Goal: Information Seeking & Learning: Learn about a topic

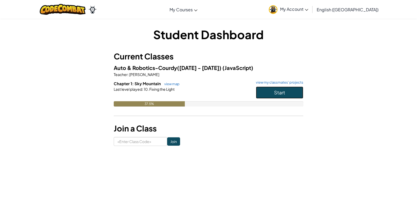
click at [287, 94] on button "Start" at bounding box center [279, 93] width 47 height 12
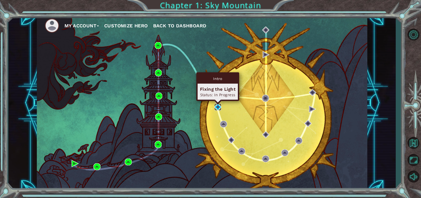
click at [217, 107] on img at bounding box center [217, 107] width 7 height 7
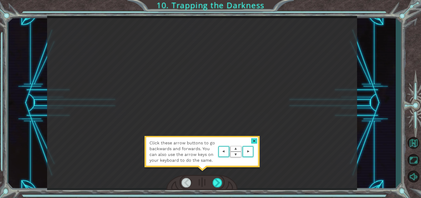
click at [222, 109] on div "Click these arrow buttons to go backwards and forwards. You can also use the ar…" at bounding box center [202, 103] width 310 height 174
click at [256, 138] on div at bounding box center [254, 141] width 6 height 6
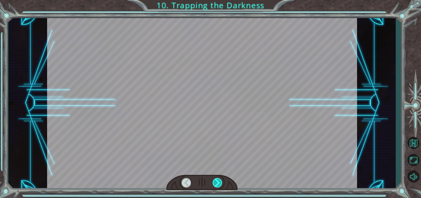
click at [219, 184] on div at bounding box center [217, 182] width 10 height 9
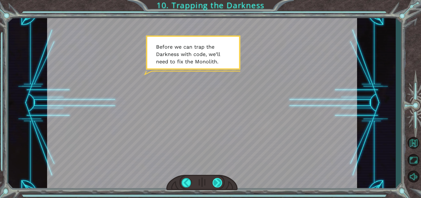
click at [221, 186] on div at bounding box center [217, 182] width 10 height 9
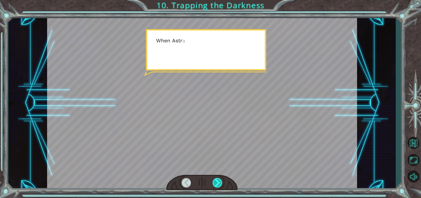
click at [221, 186] on div at bounding box center [217, 182] width 10 height 9
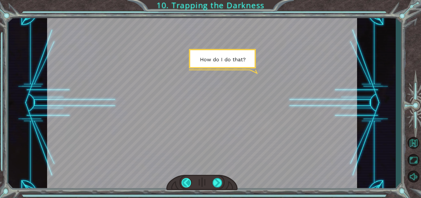
click at [184, 181] on div at bounding box center [186, 182] width 10 height 9
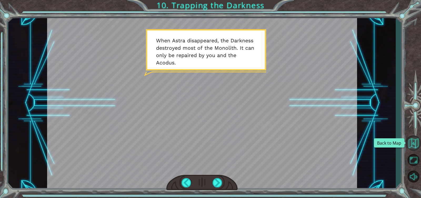
click at [415, 144] on button "Back to Map" at bounding box center [412, 142] width 15 height 15
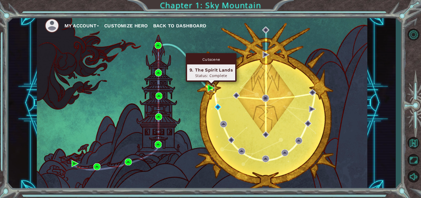
click at [211, 86] on img at bounding box center [210, 87] width 7 height 7
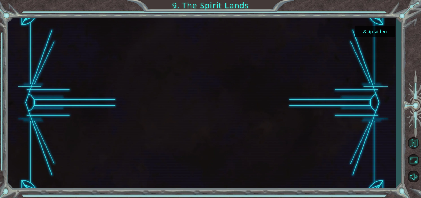
click at [377, 33] on button "Skip video" at bounding box center [374, 31] width 39 height 10
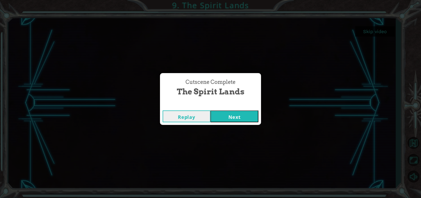
click at [226, 110] on button "Next" at bounding box center [234, 116] width 48 height 12
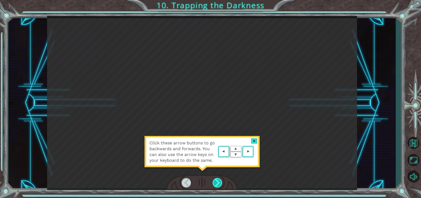
click at [216, 182] on div at bounding box center [217, 182] width 10 height 9
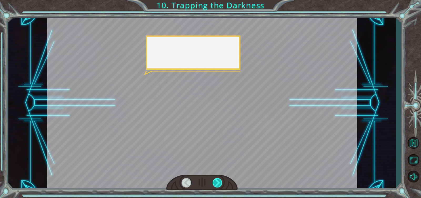
click at [216, 182] on div at bounding box center [217, 182] width 10 height 9
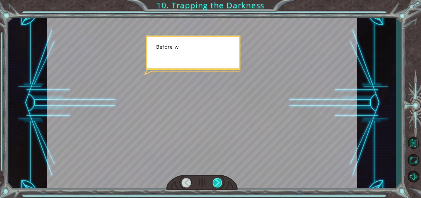
click at [216, 182] on div at bounding box center [217, 182] width 10 height 9
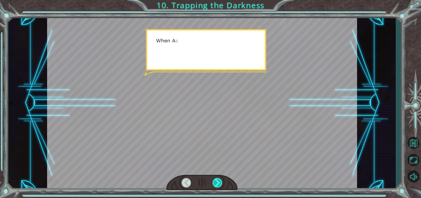
click at [216, 182] on div at bounding box center [217, 182] width 10 height 9
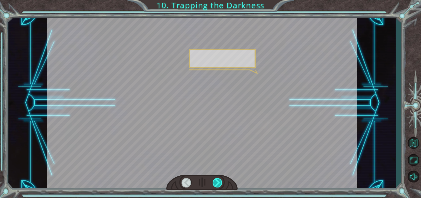
click at [216, 182] on div at bounding box center [217, 182] width 10 height 9
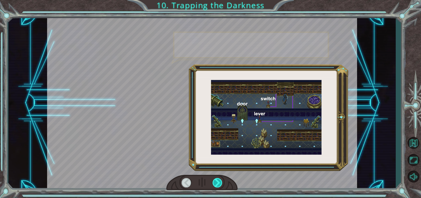
click at [216, 182] on div at bounding box center [217, 182] width 10 height 9
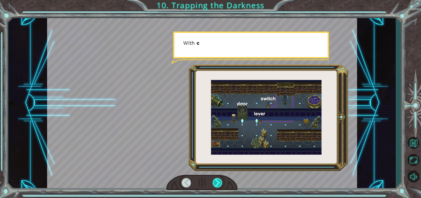
click at [216, 182] on div at bounding box center [217, 182] width 10 height 9
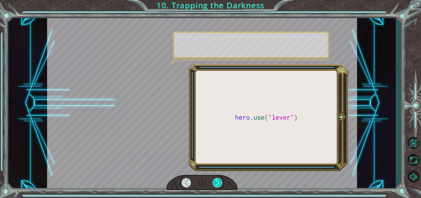
click at [216, 182] on div at bounding box center [217, 182] width 10 height 9
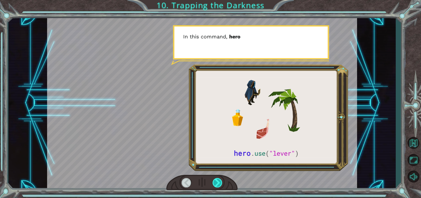
click at [216, 182] on div at bounding box center [217, 182] width 10 height 9
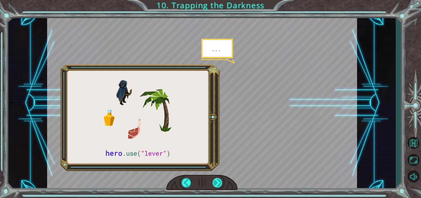
click at [216, 182] on div at bounding box center [217, 182] width 10 height 9
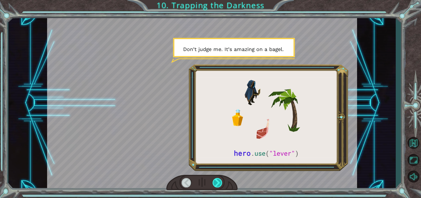
click at [216, 182] on div at bounding box center [217, 182] width 10 height 9
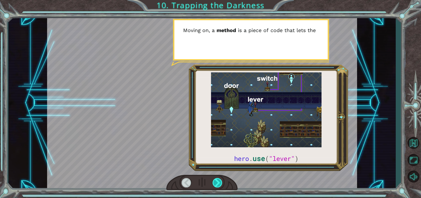
click at [216, 182] on div at bounding box center [217, 182] width 10 height 9
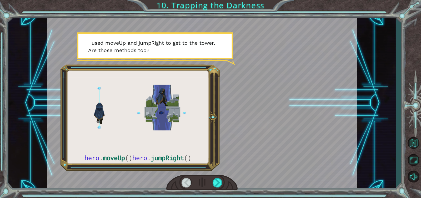
click at [185, 184] on div at bounding box center [186, 182] width 10 height 9
click at [217, 184] on div at bounding box center [217, 182] width 10 height 9
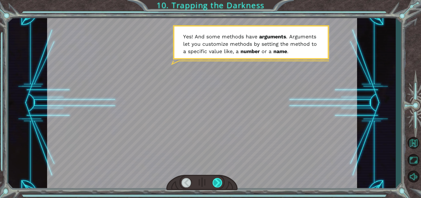
click at [217, 184] on div at bounding box center [217, 182] width 10 height 9
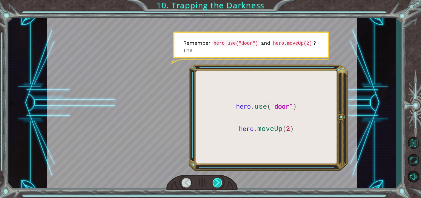
click at [217, 184] on div at bounding box center [217, 182] width 10 height 9
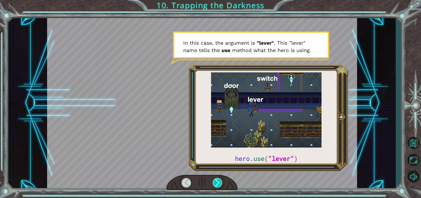
click at [217, 184] on div at bounding box center [217, 182] width 10 height 9
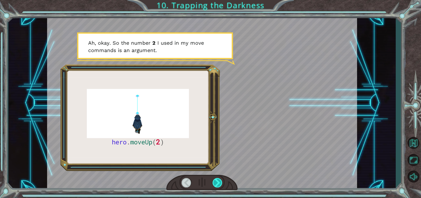
click at [217, 184] on div at bounding box center [217, 182] width 10 height 9
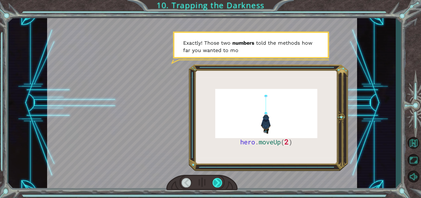
click at [217, 184] on div at bounding box center [217, 182] width 10 height 9
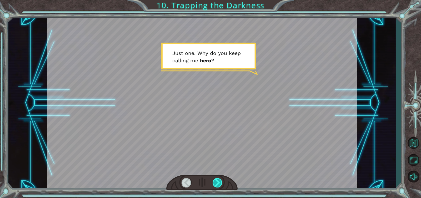
click at [217, 184] on div at bounding box center [217, 182] width 10 height 9
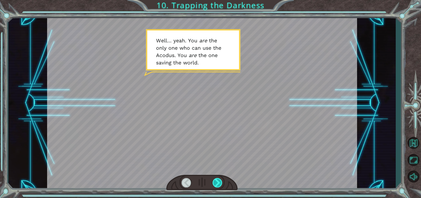
click at [217, 184] on div at bounding box center [217, 182] width 10 height 9
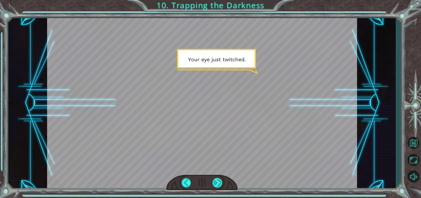
click at [217, 184] on div at bounding box center [217, 182] width 10 height 9
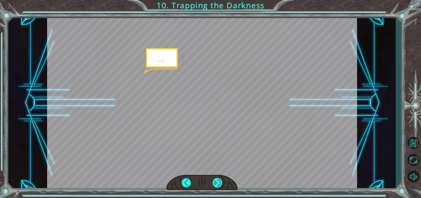
click at [217, 184] on div at bounding box center [217, 182] width 10 height 9
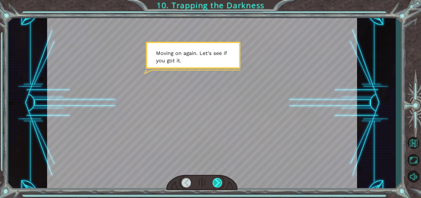
click at [217, 184] on div at bounding box center [217, 182] width 10 height 9
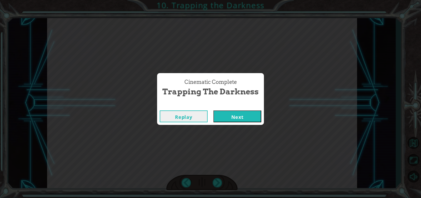
click at [235, 120] on button "Next" at bounding box center [237, 116] width 48 height 12
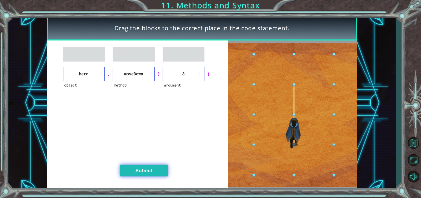
click at [132, 176] on button "Submit" at bounding box center [144, 171] width 48 height 12
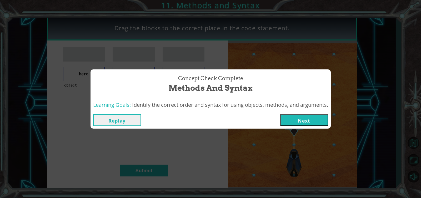
click at [330, 119] on div "Replay Next" at bounding box center [210, 119] width 240 height 17
click at [312, 122] on button "Next" at bounding box center [304, 120] width 48 height 12
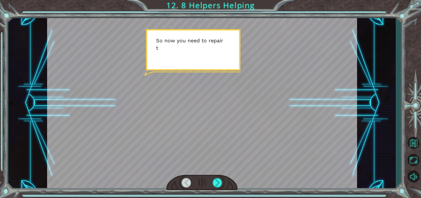
click at [224, 100] on div at bounding box center [202, 103] width 310 height 174
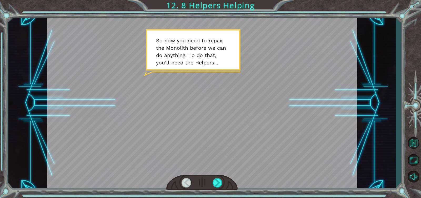
click at [215, 177] on div at bounding box center [201, 183] width 71 height 16
click at [218, 187] on div at bounding box center [217, 182] width 10 height 9
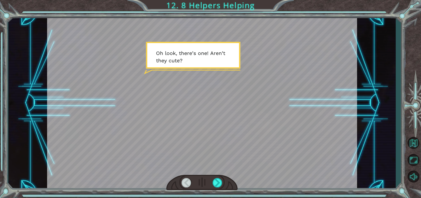
click at [224, 179] on div at bounding box center [201, 183] width 71 height 16
drag, startPoint x: 219, startPoint y: 177, endPoint x: 216, endPoint y: 182, distance: 5.8
click at [218, 177] on div at bounding box center [201, 183] width 71 height 16
click at [216, 185] on div at bounding box center [217, 182] width 10 height 9
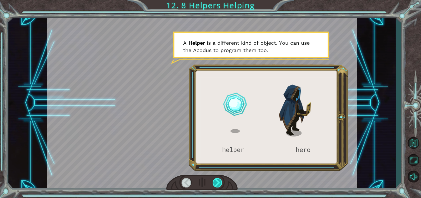
click at [216, 184] on div at bounding box center [217, 182] width 10 height 9
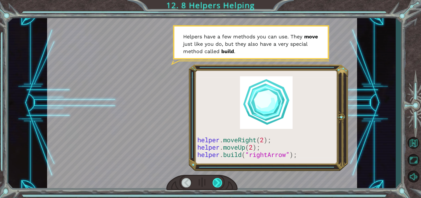
click at [216, 184] on div at bounding box center [217, 182] width 10 height 9
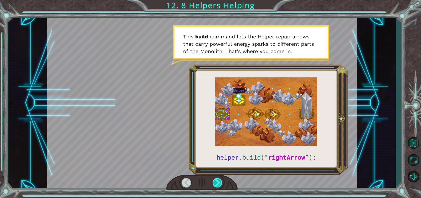
click at [216, 184] on div at bounding box center [217, 182] width 10 height 9
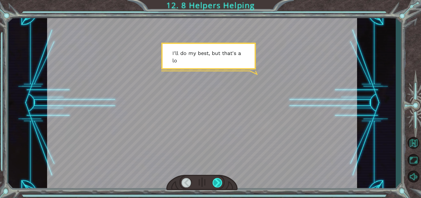
click at [216, 184] on div at bounding box center [217, 182] width 10 height 9
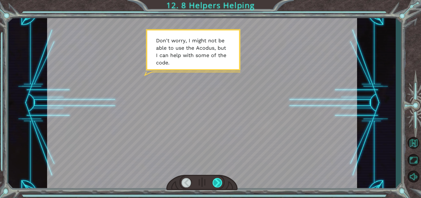
click at [220, 185] on div at bounding box center [217, 182] width 10 height 9
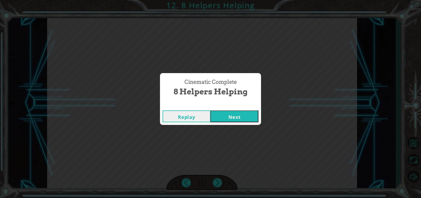
click at [239, 116] on button "Next" at bounding box center [234, 116] width 48 height 12
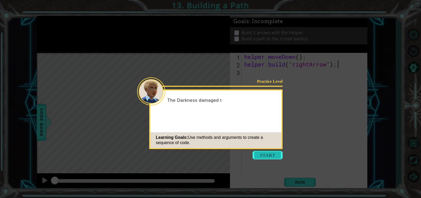
click at [263, 155] on button "Start" at bounding box center [267, 155] width 30 height 8
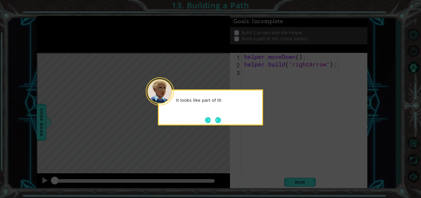
click at [214, 89] on icon at bounding box center [210, 99] width 421 height 198
click at [222, 105] on p "It looks like part of the path for the energ" at bounding box center [217, 104] width 82 height 12
click at [218, 121] on button "Next" at bounding box center [218, 120] width 6 height 6
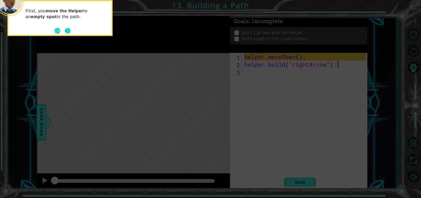
click at [70, 31] on button "Next" at bounding box center [68, 31] width 6 height 6
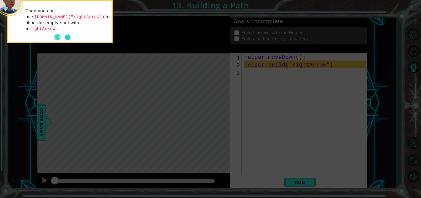
click at [70, 34] on button "Next" at bounding box center [68, 37] width 6 height 6
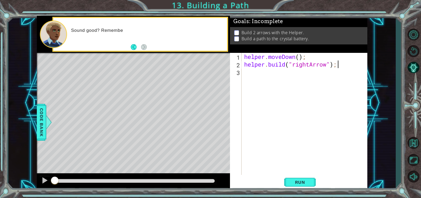
click at [173, 47] on div "Sound good? Remembe" at bounding box center [140, 34] width 174 height 33
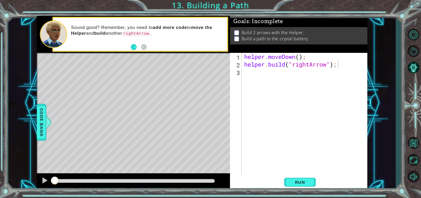
click at [258, 74] on div "helper . moveDown ( ) ; helper . build ( "rightArrow" ) ;" at bounding box center [305, 121] width 125 height 137
click at [262, 80] on div "h elper. m ove R ight press enter" at bounding box center [289, 85] width 99 height 19
type textarea "helper.moveRight(3);"
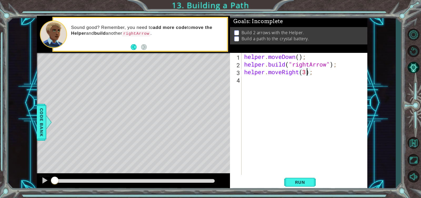
click at [262, 82] on div "helper . moveDown ( ) ; helper . build ( "rightArrow" ) ; helper . moveRight ( …" at bounding box center [305, 121] width 125 height 137
click at [265, 88] on div "he lper. b uild press enter" at bounding box center [289, 93] width 99 height 19
type textarea "helper.build("rightArrow");"
click at [282, 108] on div "helper . moveDown ( ) ; helper . build ( "rightArrow" ) ; helper . moveRight ( …" at bounding box center [305, 121] width 125 height 137
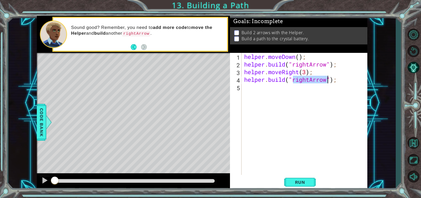
scroll to position [0, 0]
click at [311, 181] on button "Run" at bounding box center [300, 182] width 32 height 14
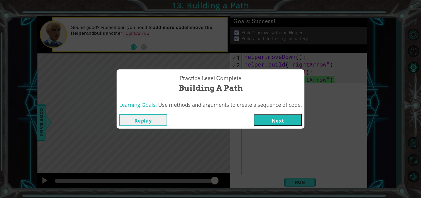
drag, startPoint x: 295, startPoint y: 122, endPoint x: 295, endPoint y: 107, distance: 14.5
click at [295, 109] on div "Practice Level Complete Building a Path Learning Goals: Use methods and argumen…" at bounding box center [210, 98] width 188 height 59
click at [295, 120] on button "Next" at bounding box center [278, 120] width 48 height 12
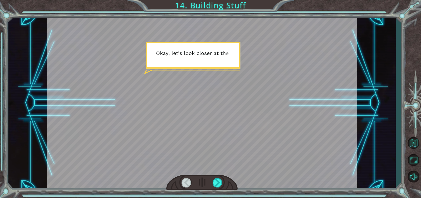
click at [222, 118] on div at bounding box center [202, 103] width 310 height 174
click at [220, 182] on div at bounding box center [217, 182] width 10 height 9
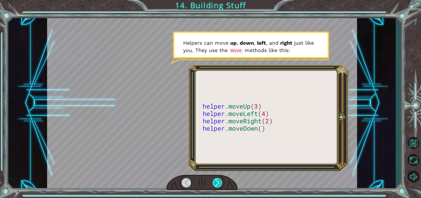
click at [220, 182] on div at bounding box center [217, 182] width 10 height 9
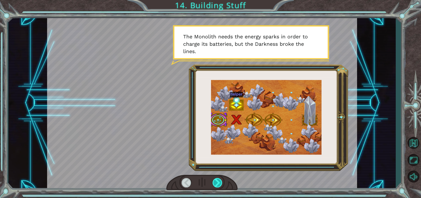
click at [220, 182] on div at bounding box center [217, 182] width 10 height 9
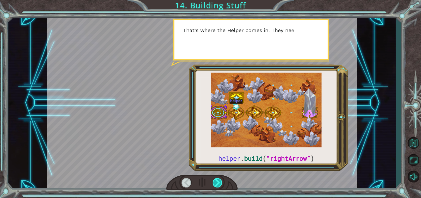
click at [220, 182] on div at bounding box center [217, 182] width 10 height 9
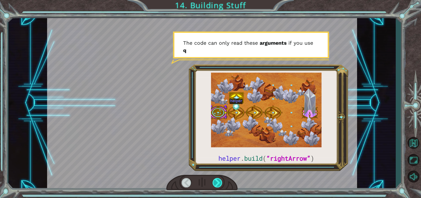
click at [220, 182] on div at bounding box center [217, 182] width 10 height 9
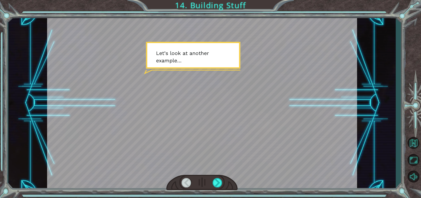
drag, startPoint x: 220, startPoint y: 182, endPoint x: 244, endPoint y: 85, distance: 99.8
click at [244, 85] on div at bounding box center [202, 103] width 310 height 174
click at [222, 189] on div at bounding box center [201, 183] width 71 height 16
click at [219, 184] on div at bounding box center [217, 182] width 10 height 9
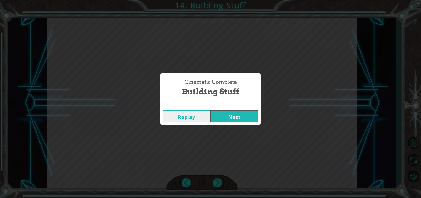
click at [238, 113] on button "Next" at bounding box center [234, 116] width 48 height 12
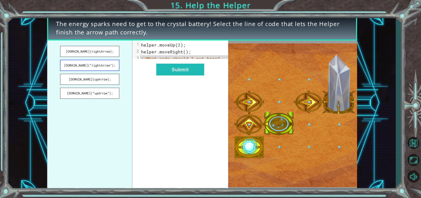
click at [102, 68] on button "helper.build(“rightArrow”);" at bounding box center [89, 65] width 59 height 11
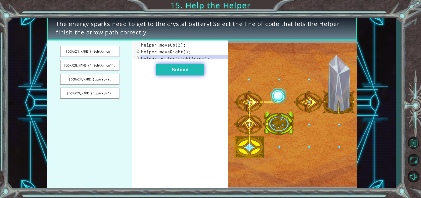
click at [180, 75] on button "Submit" at bounding box center [180, 70] width 48 height 12
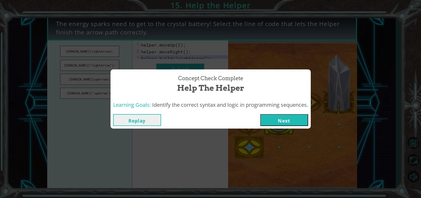
click at [269, 121] on button "Next" at bounding box center [284, 120] width 48 height 12
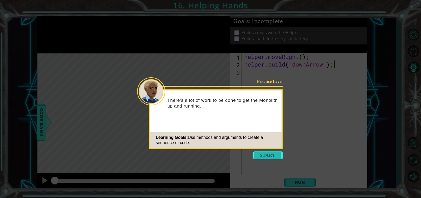
click at [261, 156] on button "Start" at bounding box center [267, 155] width 30 height 8
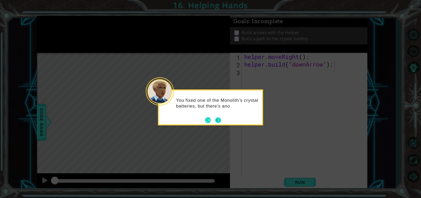
click at [218, 119] on button "Next" at bounding box center [218, 120] width 6 height 6
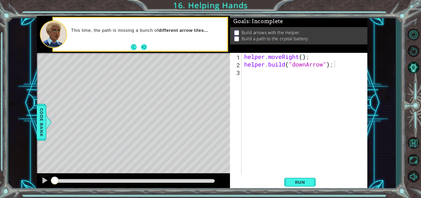
click at [143, 46] on button "Next" at bounding box center [144, 47] width 6 height 6
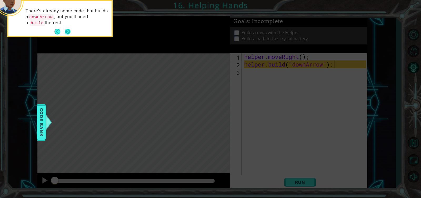
click at [68, 29] on button "Next" at bounding box center [68, 32] width 6 height 6
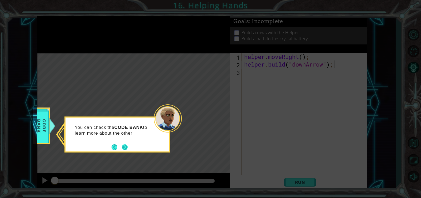
click at [125, 144] on button "Next" at bounding box center [125, 147] width 6 height 6
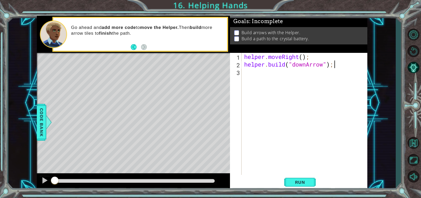
click at [269, 76] on div "helper . moveRight ( ) ; helper . build ( "downArrow" ) ;" at bounding box center [305, 121] width 125 height 137
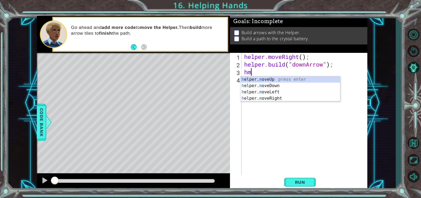
scroll to position [0, 0]
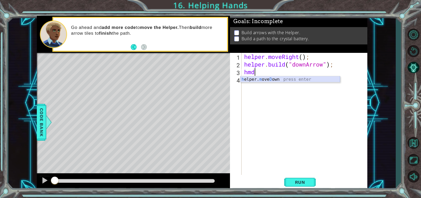
click at [265, 78] on div "h elper. m ove D own press enter" at bounding box center [289, 85] width 99 height 19
type textarea "helper.moveDown(1);"
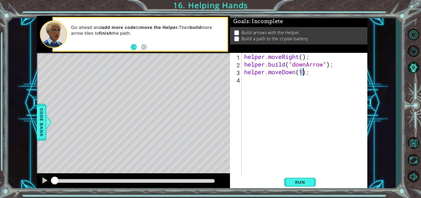
click at [260, 83] on div "helper . moveRight ( ) ; helper . build ( "downArrow" ) ; helper . moveDown ( 1…" at bounding box center [305, 121] width 125 height 137
click at [266, 88] on div "h elper. b uild press enter" at bounding box center [289, 93] width 99 height 19
type textarea "helper.build("rightArrow");"
click at [266, 86] on div "helper . moveRight ( ) ; helper . build ( "downArrow" ) ; helper . moveDown ( 1…" at bounding box center [305, 121] width 125 height 137
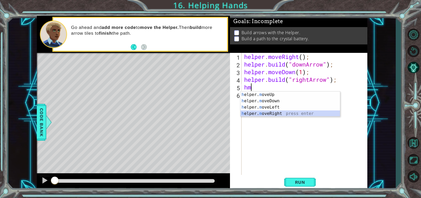
click at [269, 114] on div "h elper. m oveUp press enter h elper. m oveDown press enter h elper. m oveLeft …" at bounding box center [289, 111] width 99 height 38
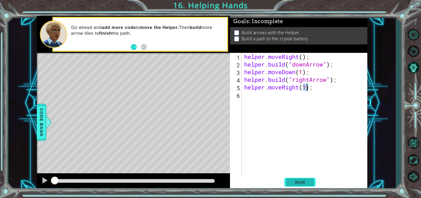
type textarea "helper.moveRight(1);"
click at [297, 185] on button "Run" at bounding box center [300, 182] width 32 height 14
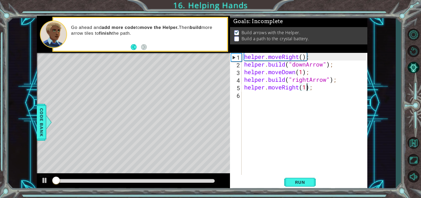
click at [208, 182] on div at bounding box center [135, 181] width 160 height 4
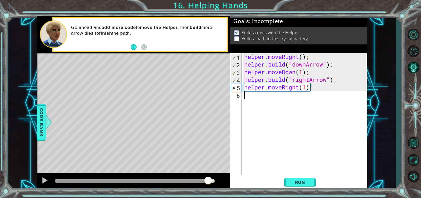
click at [271, 100] on div "helper . moveRight ( ) ; helper . build ( "downArrow" ) ; helper . moveDown ( 1…" at bounding box center [305, 121] width 125 height 137
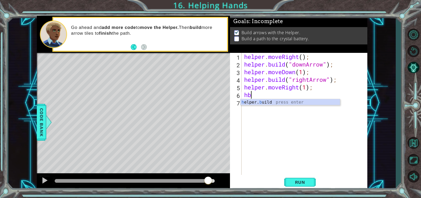
click at [271, 100] on div "h elper. b uild press enter" at bounding box center [289, 108] width 99 height 19
type textarea "helper.build("rightArrow");"
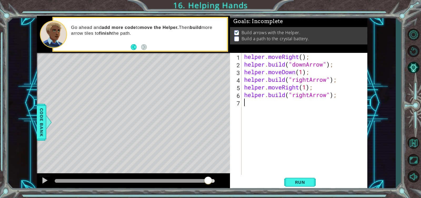
click at [270, 107] on div "helper . moveRight ( ) ; helper . build ( "downArrow" ) ; helper . moveDown ( 1…" at bounding box center [305, 121] width 125 height 137
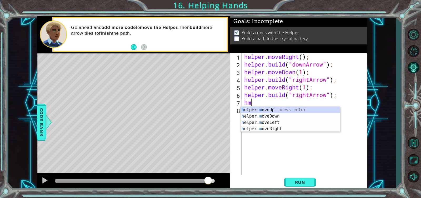
scroll to position [0, 0]
click at [273, 109] on div "h elper. m ove R ight press enter" at bounding box center [289, 116] width 99 height 19
type textarea "helper.moveRight(1);"
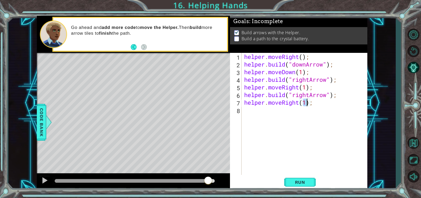
click at [253, 110] on div "helper . moveRight ( ) ; helper . build ( "downArrow" ) ; helper . moveDown ( 1…" at bounding box center [305, 121] width 125 height 137
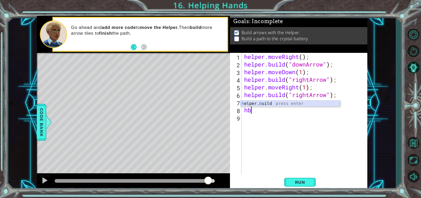
click at [257, 103] on div "h elper. b uild press enter" at bounding box center [289, 109] width 99 height 19
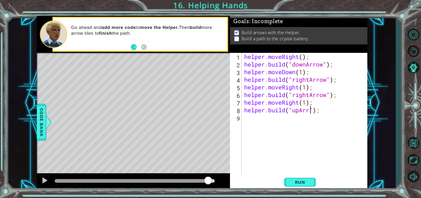
scroll to position [0, 3]
type textarea "helper.build("upArrow");"
click at [302, 184] on span "Run" at bounding box center [300, 182] width 21 height 5
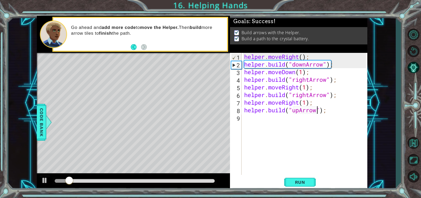
click at [212, 179] on div at bounding box center [135, 181] width 160 height 4
click at [213, 179] on div at bounding box center [135, 181] width 160 height 4
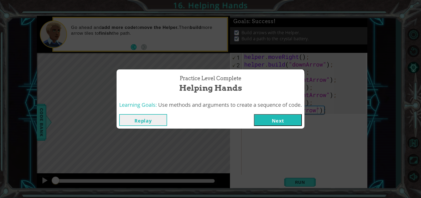
click at [287, 115] on button "Next" at bounding box center [278, 120] width 48 height 12
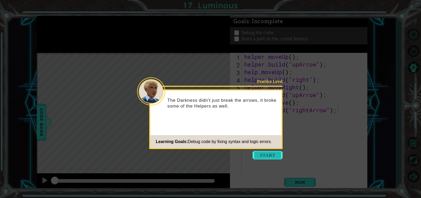
click at [264, 154] on button "Start" at bounding box center [267, 155] width 30 height 8
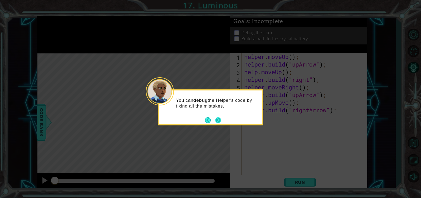
click at [219, 117] on button "Next" at bounding box center [218, 120] width 6 height 6
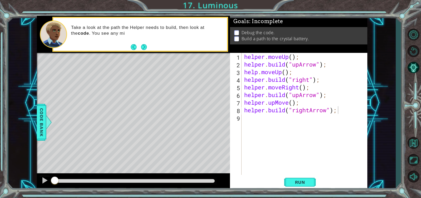
drag, startPoint x: 143, startPoint y: 43, endPoint x: 163, endPoint y: 42, distance: 19.3
click at [163, 42] on div "Take a look at the path the Helper needs to build, then look at the code . You …" at bounding box center [140, 34] width 174 height 33
click at [161, 36] on p "Take a look at the path the Helper needs to build, then look at the code . You …" at bounding box center [147, 31] width 152 height 12
click at [146, 44] on button "Next" at bounding box center [144, 47] width 6 height 6
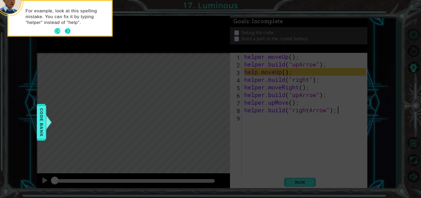
click at [68, 31] on button "Next" at bounding box center [68, 31] width 6 height 6
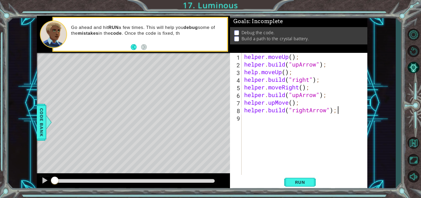
click at [257, 71] on div "helper . moveUp ( ) ; helper . build ( "upArrow" ) ; help . moveUp ( ) ; helper…" at bounding box center [305, 121] width 125 height 137
type textarea "helper.moveUp();"
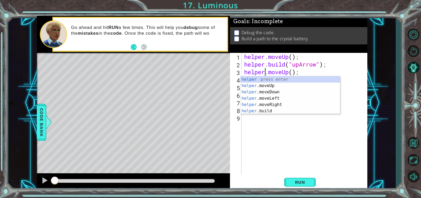
scroll to position [0, 1]
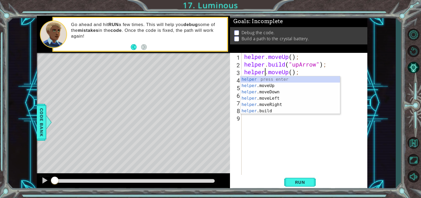
click at [266, 149] on div "helper . moveUp ( ) ; helper . build ( "upArrow" ) ; helper . moveUp ( ) ; help…" at bounding box center [305, 121] width 125 height 137
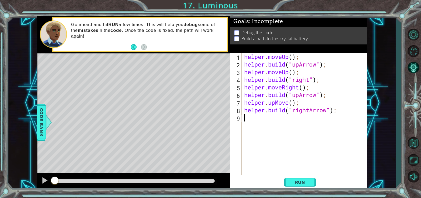
scroll to position [0, 0]
click at [310, 78] on div "helper . moveUp ( ) ; helper . build ( "upArrow" ) ; helper . moveUp ( ) ; help…" at bounding box center [305, 121] width 125 height 137
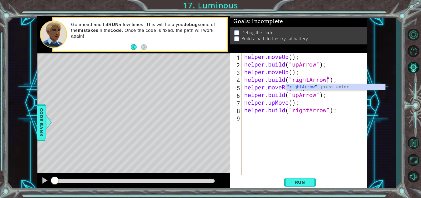
scroll to position [0, 4]
click at [301, 88] on div ""rightArrow " press enter" at bounding box center [335, 93] width 99 height 19
click at [298, 94] on div "helper . moveUp ( ) ; helper . build ( "upArrow" ) ; helper . moveUp ( ) ; help…" at bounding box center [305, 121] width 125 height 137
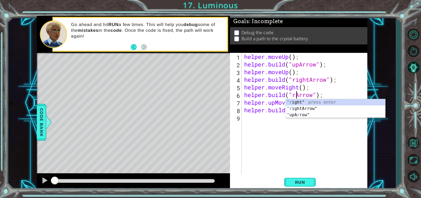
scroll to position [0, 3]
click at [306, 107] on div ""r ight" press enter "r ightArrow" press enter " upA r row" press enter" at bounding box center [335, 115] width 99 height 32
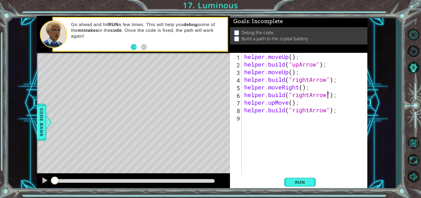
click at [275, 102] on div "helper . moveUp ( ) ; helper . build ( "upArrow" ) ; helper . moveUp ( ) ; help…" at bounding box center [305, 121] width 125 height 137
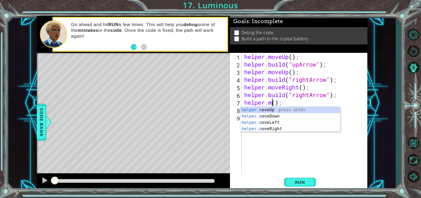
scroll to position [0, 2]
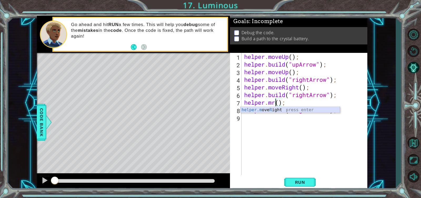
click at [278, 110] on div "helper.m ove R ight press enter" at bounding box center [289, 116] width 99 height 19
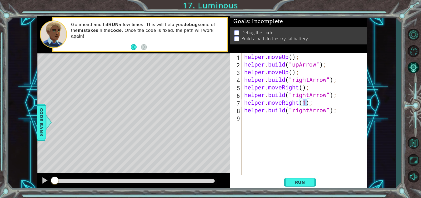
click at [310, 112] on div "helper . moveUp ( ) ; helper . build ( "upArrow" ) ; helper . moveUp ( ) ; help…" at bounding box center [305, 121] width 125 height 137
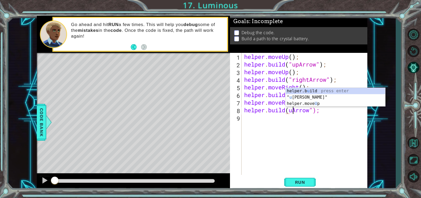
scroll to position [0, 3]
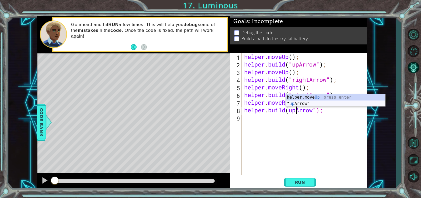
click at [306, 102] on div "helper.move Up press enter " up Arrow" press enter" at bounding box center [335, 106] width 99 height 25
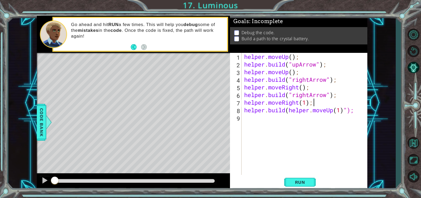
drag, startPoint x: 362, startPoint y: 106, endPoint x: 350, endPoint y: 115, distance: 14.8
click at [350, 112] on div "helper . moveUp ( ) ; helper . build ( "upArrow" ) ; helper . moveUp ( ) ; help…" at bounding box center [305, 121] width 125 height 137
type textarea "helper.moveRight(1); helper.build(helper.moveUp(1)");"
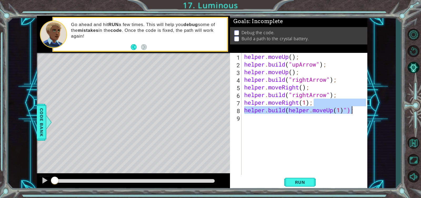
click at [350, 115] on div "helper . moveUp ( ) ; helper . build ( "upArrow" ) ; helper . moveUp ( ) ; help…" at bounding box center [305, 121] width 125 height 137
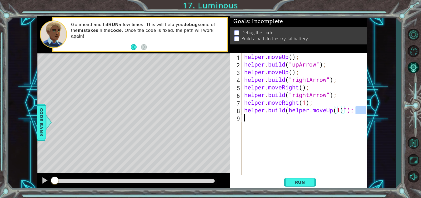
drag, startPoint x: 357, startPoint y: 107, endPoint x: 307, endPoint y: 115, distance: 50.6
click at [307, 115] on div "helper . moveUp ( ) ; helper . build ( "upArrow" ) ; helper . moveUp ( ) ; help…" at bounding box center [305, 121] width 125 height 137
click at [302, 112] on div "helper . moveUp ( ) ; helper . build ( "upArrow" ) ; helper . moveUp ( ) ; help…" at bounding box center [305, 121] width 125 height 137
drag, startPoint x: 288, startPoint y: 112, endPoint x: 347, endPoint y: 110, distance: 59.0
click at [347, 110] on div "helper . moveUp ( ) ; helper . build ( "upArrow" ) ; helper . moveUp ( ) ; help…" at bounding box center [305, 121] width 125 height 137
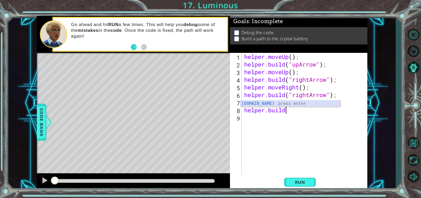
click at [323, 103] on div "helper.build press enter" at bounding box center [289, 109] width 99 height 19
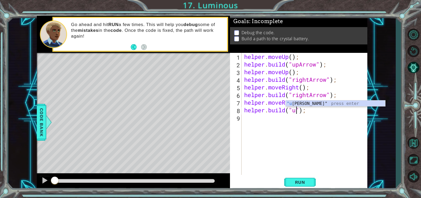
scroll to position [0, 3]
click at [308, 102] on div ""up Arrow" press enter" at bounding box center [335, 109] width 99 height 19
type textarea "helper.build("upArrow");"
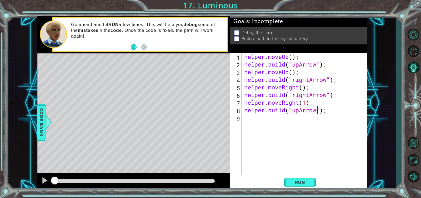
scroll to position [0, 0]
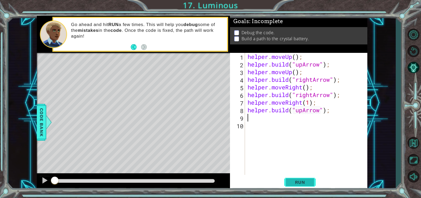
click at [300, 183] on span "Run" at bounding box center [300, 182] width 21 height 5
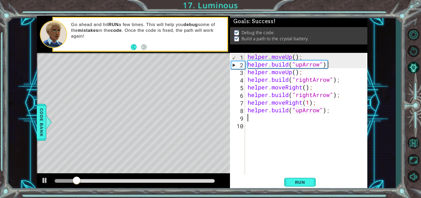
click at [213, 179] on div at bounding box center [135, 181] width 160 height 4
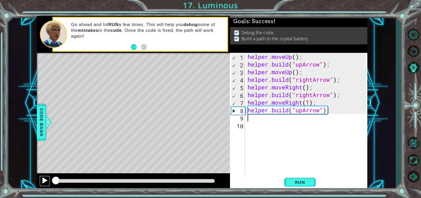
click at [45, 178] on div at bounding box center [44, 180] width 7 height 7
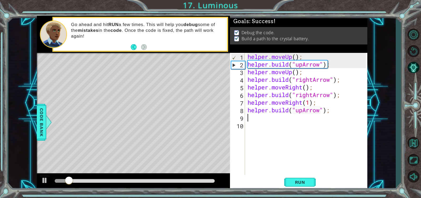
click at [207, 181] on div at bounding box center [135, 181] width 160 height 4
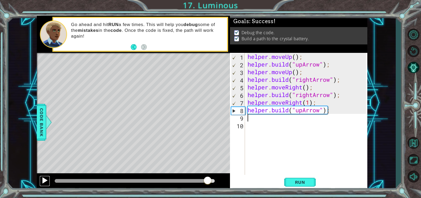
click at [45, 182] on div at bounding box center [44, 180] width 7 height 7
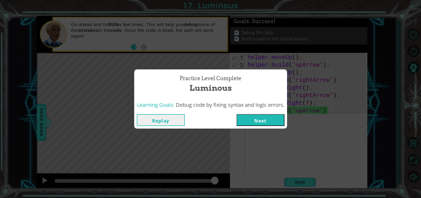
drag, startPoint x: 258, startPoint y: 118, endPoint x: 258, endPoint y: 112, distance: 6.3
click at [258, 113] on div "Replay Next" at bounding box center [210, 119] width 153 height 17
click at [258, 114] on button "Next" at bounding box center [260, 120] width 48 height 12
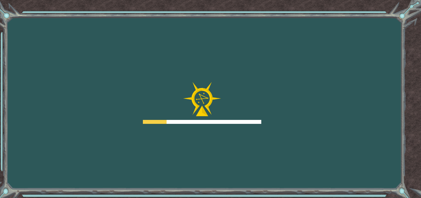
click at [260, 125] on div "Goals Error loading from server. Try refreshing the page. You'll need to join a…" at bounding box center [210, 99] width 421 height 198
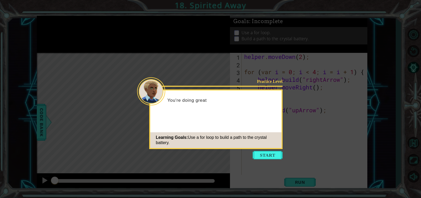
click at [271, 156] on button "Start" at bounding box center [267, 155] width 30 height 8
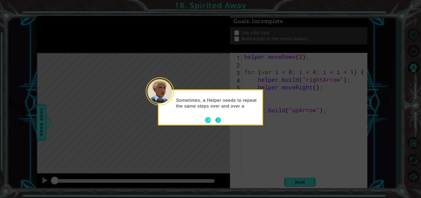
click at [220, 121] on button "Next" at bounding box center [218, 120] width 6 height 6
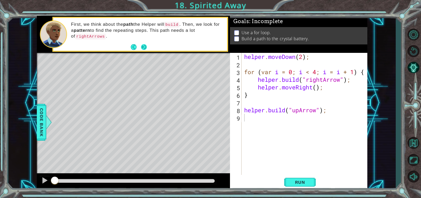
click at [144, 45] on button "Next" at bounding box center [144, 47] width 6 height 6
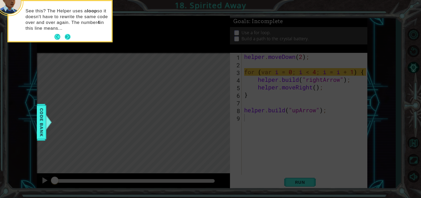
click at [67, 34] on button "Next" at bounding box center [68, 37] width 6 height 6
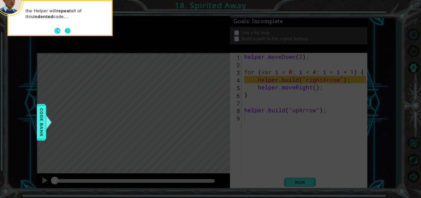
click at [67, 30] on button "Next" at bounding box center [68, 31] width 6 height 6
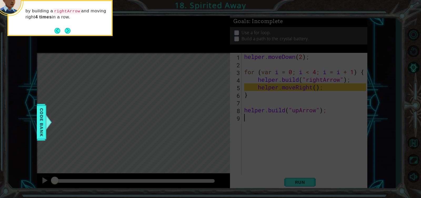
click at [67, 30] on button "Next" at bounding box center [68, 31] width 6 height 6
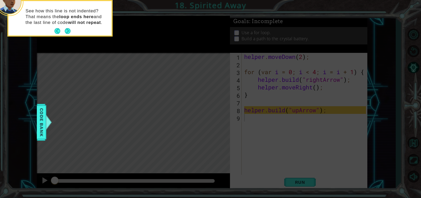
click at [67, 30] on button "Next" at bounding box center [68, 31] width 6 height 6
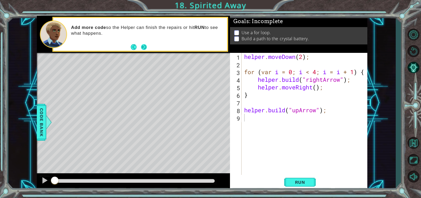
click at [144, 48] on button "Next" at bounding box center [144, 47] width 6 height 6
click at [282, 183] on div "Run" at bounding box center [299, 182] width 137 height 14
click at [288, 186] on button "Run" at bounding box center [300, 182] width 32 height 14
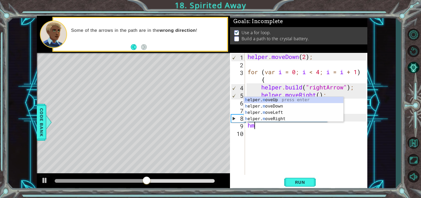
scroll to position [0, 0]
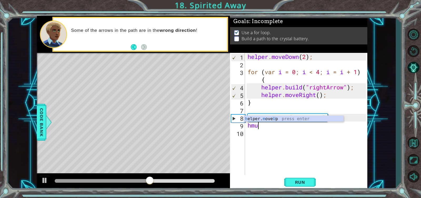
type textarea "helper.moveUp(1);"
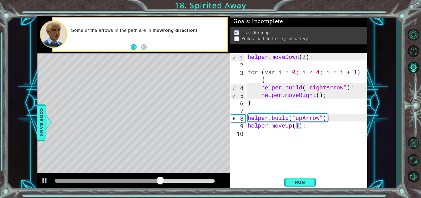
click at [257, 134] on div "helper . moveDown ( 2 ) ; for ( var i = 0 ; i < 4 ; i = i + 1 ) { helper . buil…" at bounding box center [307, 121] width 122 height 137
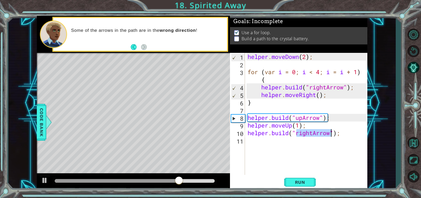
scroll to position [0, 3]
type textarea "helper.build("upArrow");"
click at [300, 180] on span "Run" at bounding box center [300, 182] width 21 height 5
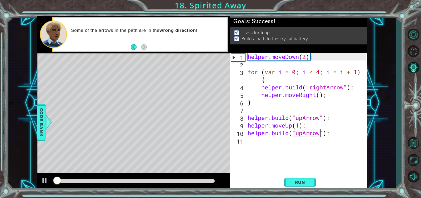
click at [209, 180] on div at bounding box center [135, 181] width 160 height 4
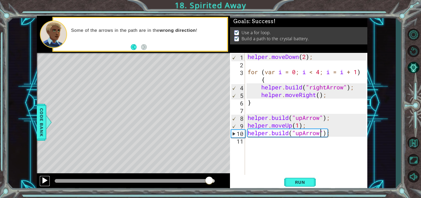
click at [42, 184] on div at bounding box center [44, 180] width 7 height 7
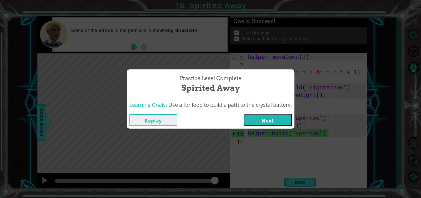
click at [273, 119] on button "Next" at bounding box center [268, 120] width 48 height 12
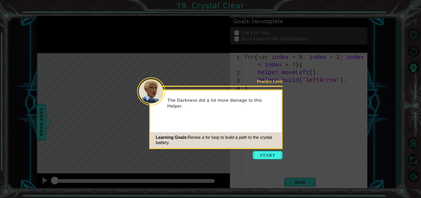
click at [258, 126] on div "Practice Level The Darkness did a lot more damage to this Helper. Learning Goal…" at bounding box center [215, 119] width 133 height 60
click at [264, 154] on button "Start" at bounding box center [267, 155] width 30 height 8
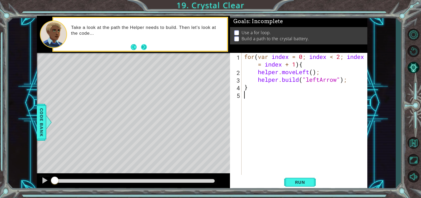
click at [145, 45] on button "Next" at bounding box center [144, 47] width 6 height 6
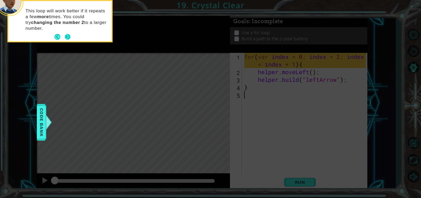
click at [70, 37] on button "Next" at bounding box center [68, 37] width 6 height 6
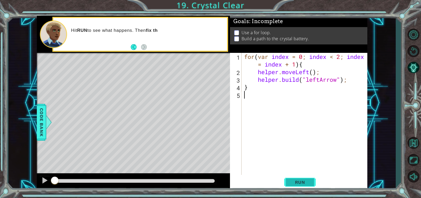
click at [295, 185] on span "Run" at bounding box center [300, 182] width 21 height 5
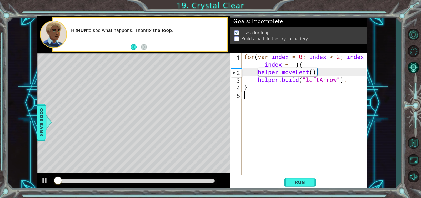
click at [202, 182] on div at bounding box center [135, 181] width 160 height 4
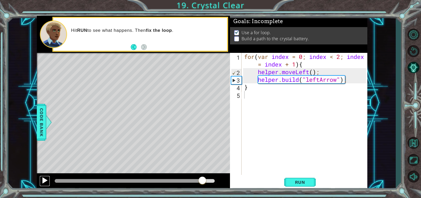
click at [42, 179] on div at bounding box center [44, 180] width 7 height 7
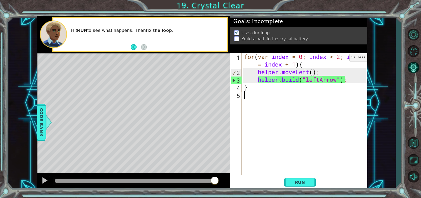
click at [341, 59] on div "for ( var index = 0 ; index < 2 ; index = index + 1 ) { helper . moveLeft ( ) ;…" at bounding box center [305, 125] width 125 height 145
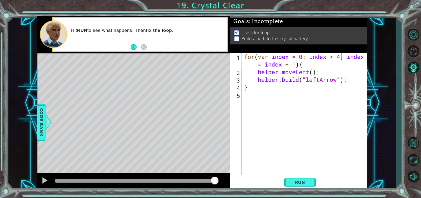
scroll to position [0, 4]
type textarea "for(var index = 0; index < 4; index = index + 1){"
click at [312, 181] on button "Run" at bounding box center [300, 182] width 32 height 14
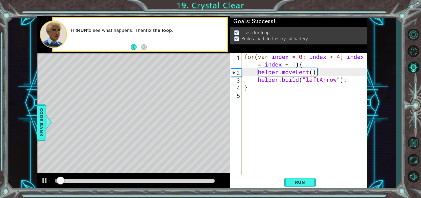
click at [214, 183] on div at bounding box center [135, 181] width 164 height 7
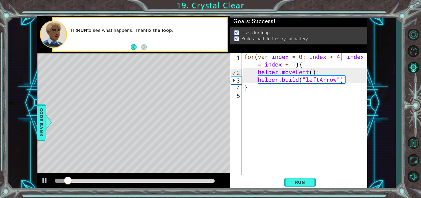
click at [210, 178] on div at bounding box center [135, 181] width 164 height 7
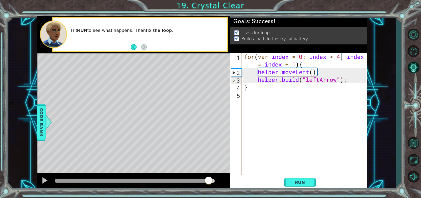
click at [208, 182] on div at bounding box center [135, 181] width 160 height 4
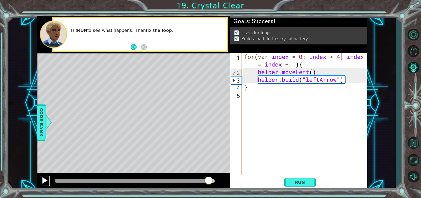
click at [46, 180] on div at bounding box center [44, 180] width 7 height 7
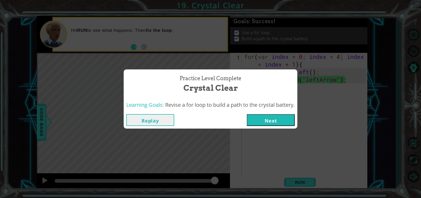
click at [265, 121] on button "Next" at bounding box center [271, 120] width 48 height 12
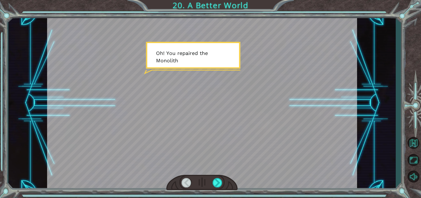
click at [178, 123] on div at bounding box center [202, 103] width 310 height 174
click at [219, 186] on div at bounding box center [217, 182] width 10 height 9
click at [242, 123] on div at bounding box center [202, 103] width 310 height 174
click at [219, 182] on div at bounding box center [217, 182] width 10 height 9
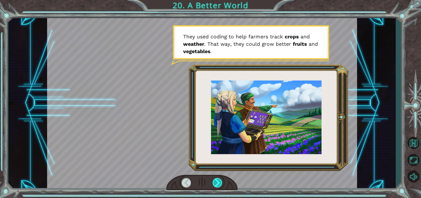
click at [219, 183] on div at bounding box center [217, 182] width 10 height 9
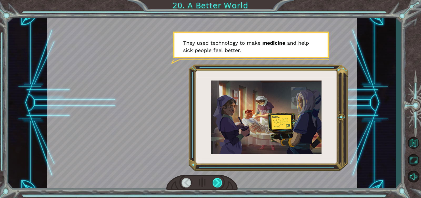
click at [219, 183] on div at bounding box center [217, 182] width 10 height 9
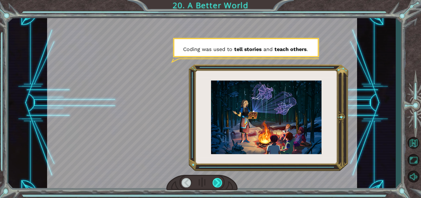
click at [219, 183] on div at bounding box center [217, 182] width 10 height 9
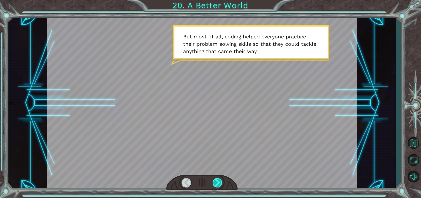
click at [219, 183] on div at bounding box center [217, 182] width 10 height 9
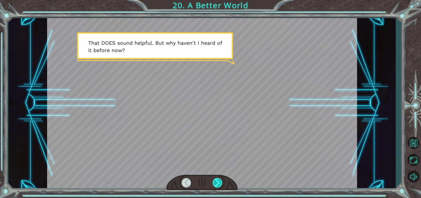
click at [219, 183] on div at bounding box center [217, 182] width 10 height 9
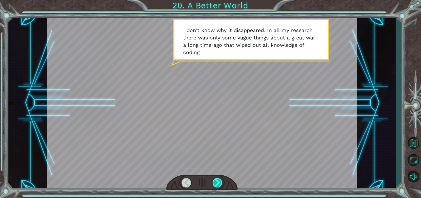
click at [219, 183] on div at bounding box center [217, 182] width 10 height 9
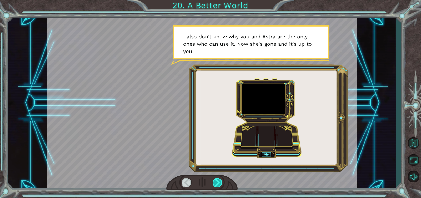
click at [219, 183] on div at bounding box center [217, 182] width 10 height 9
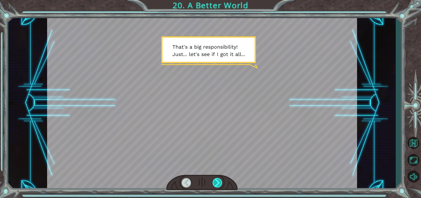
click at [219, 183] on div at bounding box center [217, 182] width 10 height 9
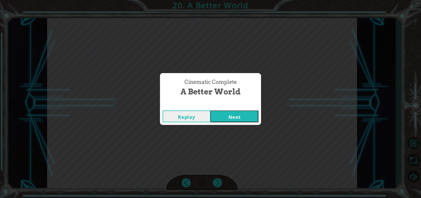
click at [231, 123] on div "Replay Next" at bounding box center [210, 116] width 101 height 17
click at [230, 116] on button "Next" at bounding box center [234, 116] width 48 height 12
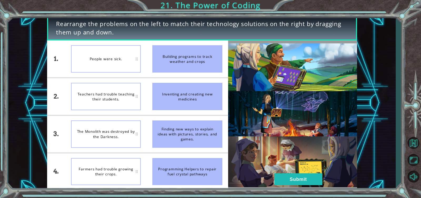
click at [101, 57] on div "People were sick." at bounding box center [106, 58] width 70 height 27
drag, startPoint x: 101, startPoint y: 57, endPoint x: 141, endPoint y: 52, distance: 40.5
click at [141, 52] on li "People were sick." at bounding box center [106, 58] width 82 height 37
drag, startPoint x: 190, startPoint y: 105, endPoint x: 154, endPoint y: 87, distance: 40.6
click at [154, 87] on div "Inventing and creating new medicines" at bounding box center [187, 96] width 70 height 27
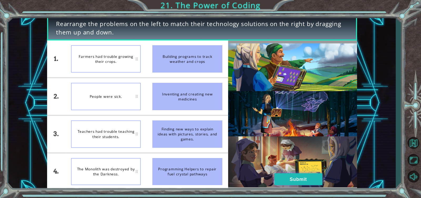
click at [291, 178] on button "Submit" at bounding box center [298, 179] width 48 height 12
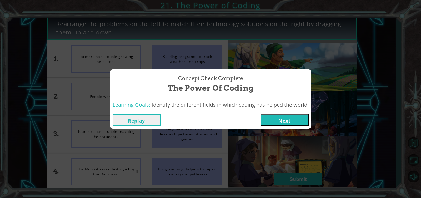
click at [282, 118] on button "Next" at bounding box center [285, 120] width 48 height 12
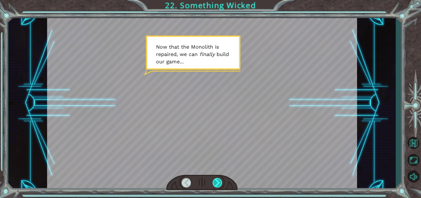
click at [216, 183] on div at bounding box center [217, 182] width 10 height 9
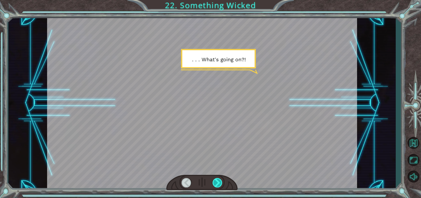
click at [217, 180] on div at bounding box center [217, 182] width 10 height 9
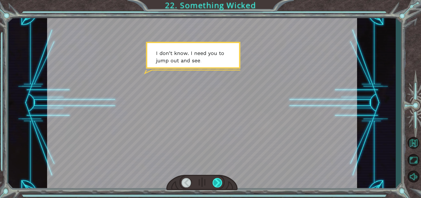
click at [217, 180] on div at bounding box center [217, 182] width 10 height 9
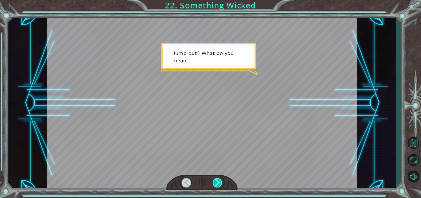
click at [217, 180] on div at bounding box center [217, 182] width 10 height 9
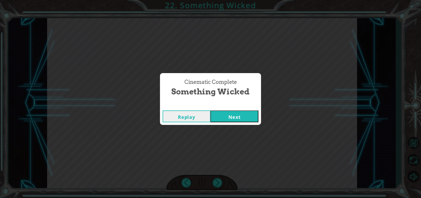
click at [242, 119] on button "Next" at bounding box center [234, 116] width 48 height 12
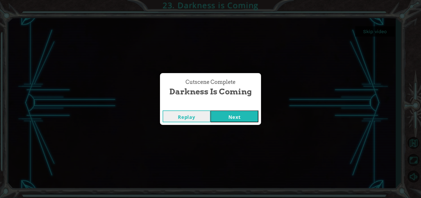
click at [240, 115] on button "Next" at bounding box center [234, 116] width 48 height 12
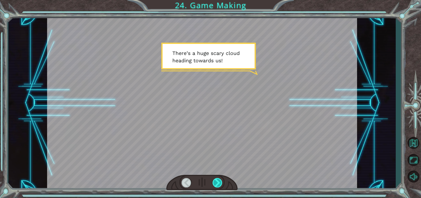
click at [217, 183] on div at bounding box center [217, 182] width 10 height 9
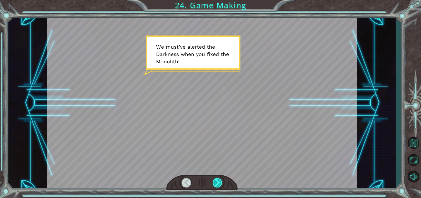
click at [219, 180] on div at bounding box center [217, 182] width 10 height 9
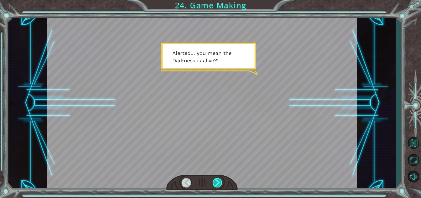
click at [219, 179] on div at bounding box center [217, 182] width 10 height 9
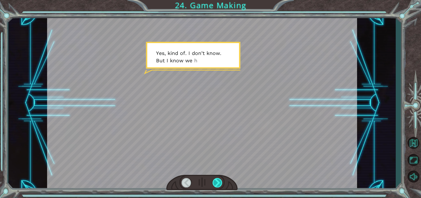
click at [219, 179] on div at bounding box center [217, 182] width 10 height 9
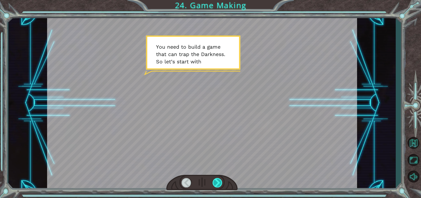
click at [219, 179] on div at bounding box center [217, 182] width 10 height 9
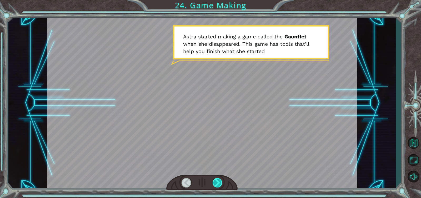
click at [219, 179] on div at bounding box center [217, 182] width 10 height 9
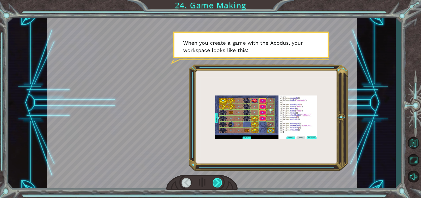
click at [219, 179] on div at bounding box center [217, 182] width 10 height 9
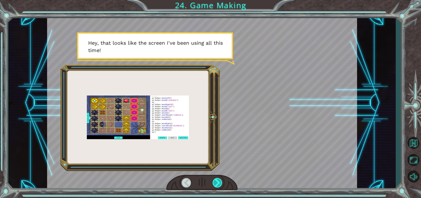
click at [219, 179] on div at bounding box center [217, 182] width 10 height 9
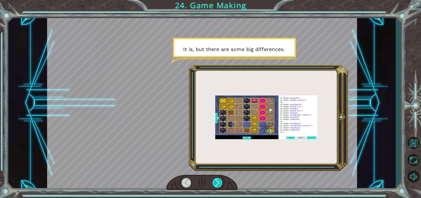
click at [219, 179] on div at bounding box center [217, 182] width 10 height 9
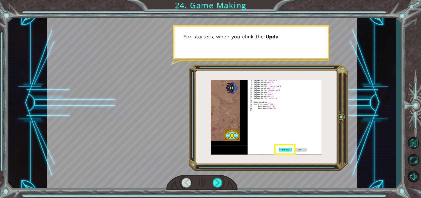
drag, startPoint x: 120, startPoint y: 118, endPoint x: 126, endPoint y: 117, distance: 6.4
click at [126, 117] on div at bounding box center [202, 103] width 310 height 174
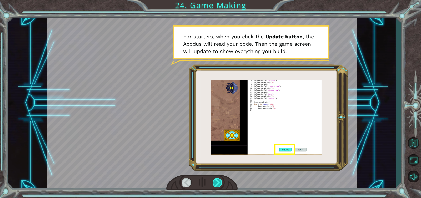
click at [217, 178] on div at bounding box center [217, 182] width 10 height 9
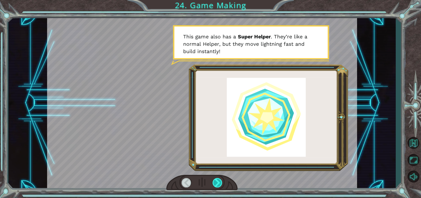
click at [217, 179] on div at bounding box center [217, 182] width 10 height 9
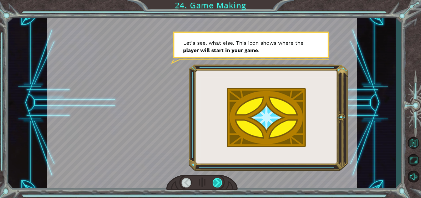
click at [217, 179] on div at bounding box center [217, 182] width 10 height 9
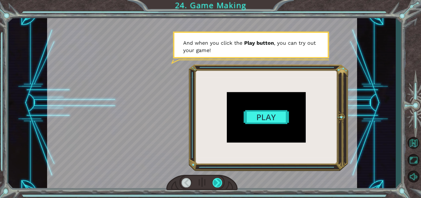
click at [217, 179] on div at bounding box center [217, 182] width 10 height 9
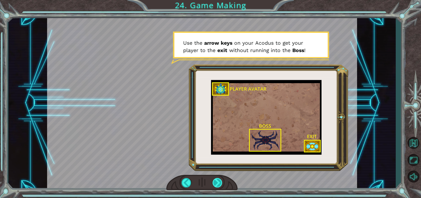
click at [217, 179] on div at bounding box center [217, 182] width 10 height 9
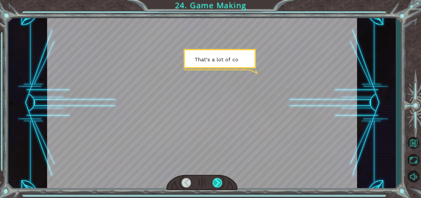
click at [217, 179] on div at bounding box center [217, 182] width 10 height 9
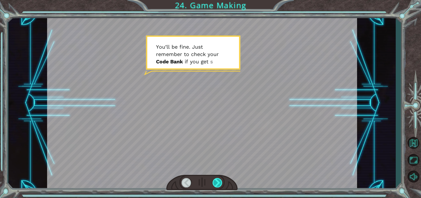
click at [217, 179] on div at bounding box center [217, 182] width 10 height 9
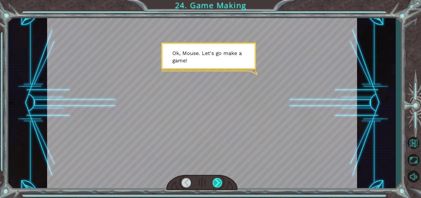
click at [217, 179] on div at bounding box center [217, 182] width 10 height 9
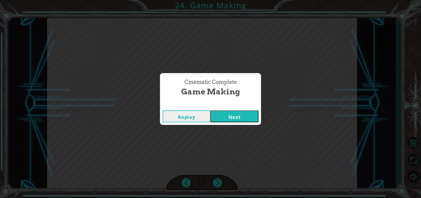
click at [232, 122] on button "Next" at bounding box center [234, 116] width 48 height 12
